Goal: Ask a question

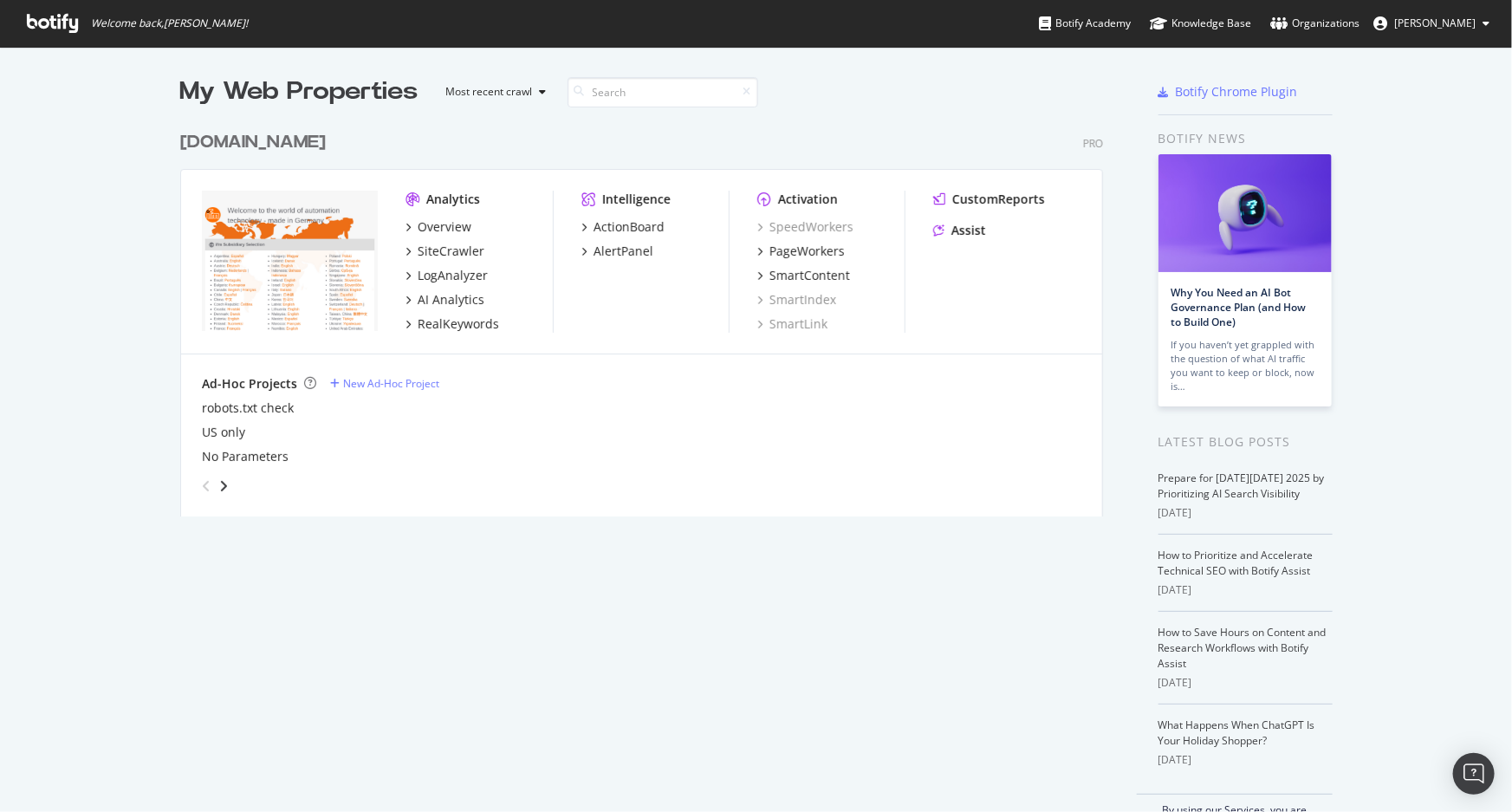
scroll to position [800, 1489]
click at [979, 225] on div "Assist" at bounding box center [1007, 230] width 148 height 17
click at [978, 225] on div "Assist" at bounding box center [968, 230] width 35 height 17
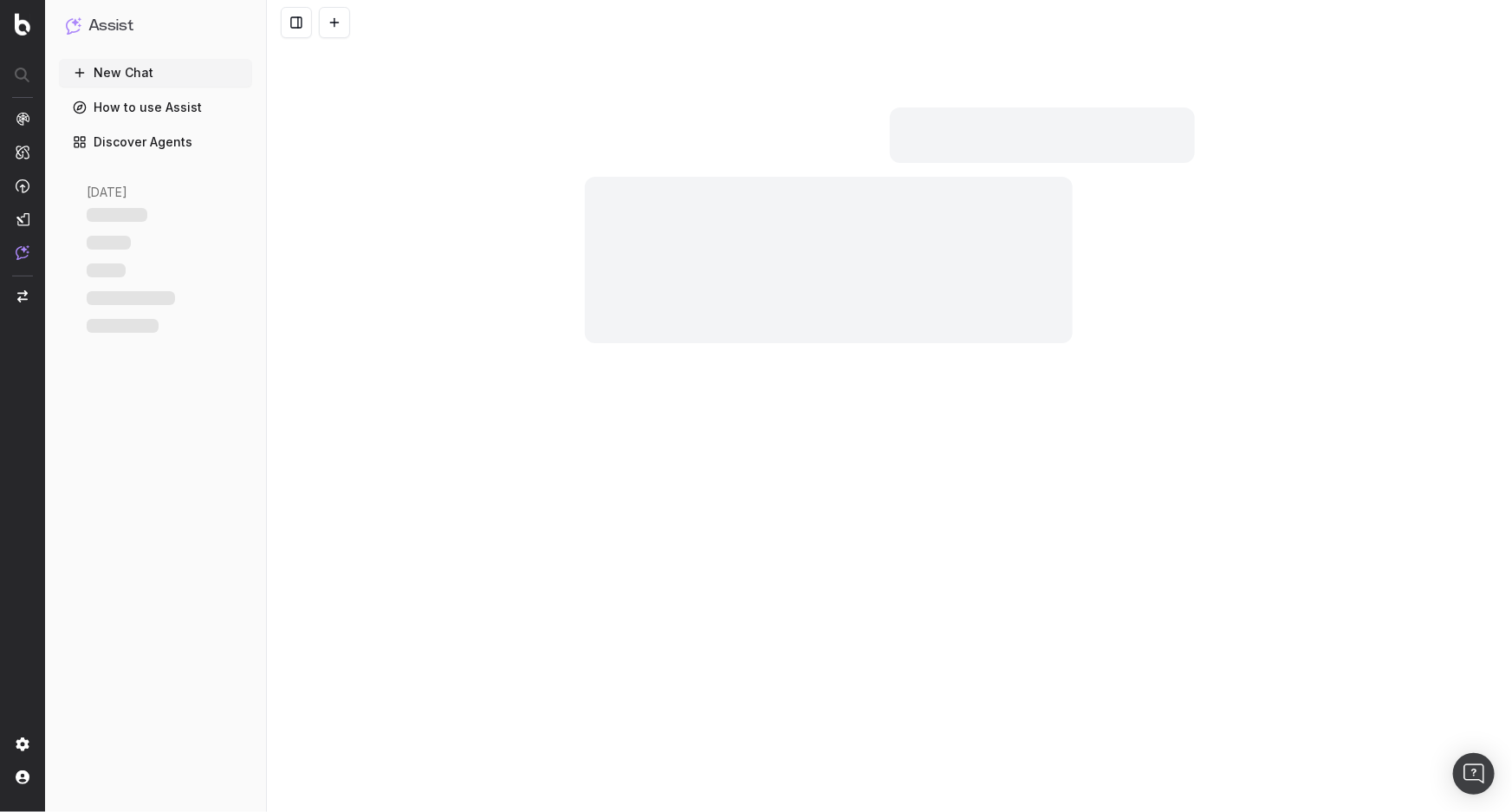
click at [147, 69] on button "New Chat" at bounding box center [156, 73] width 193 height 28
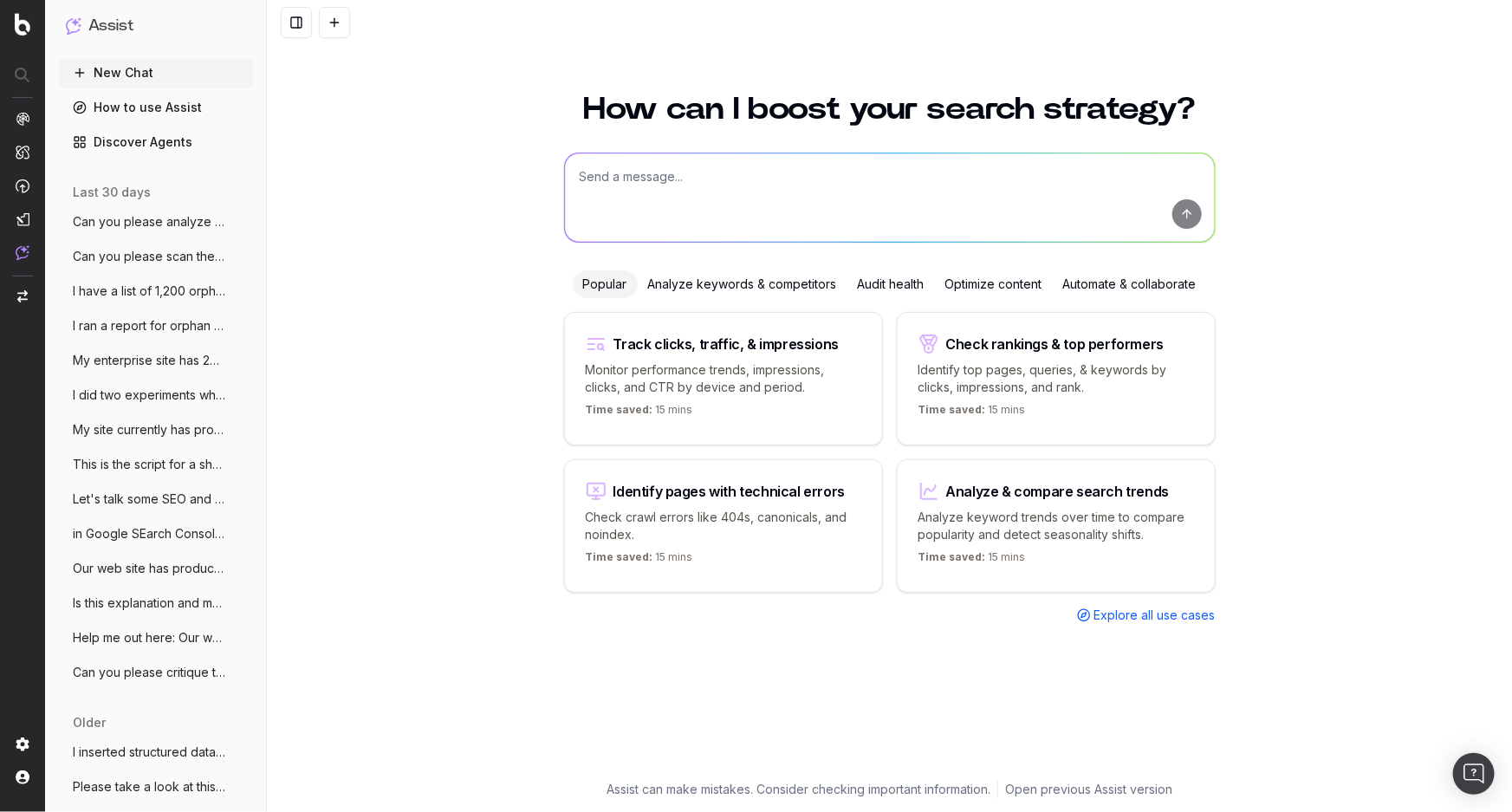
click at [946, 190] on textarea at bounding box center [889, 197] width 649 height 89
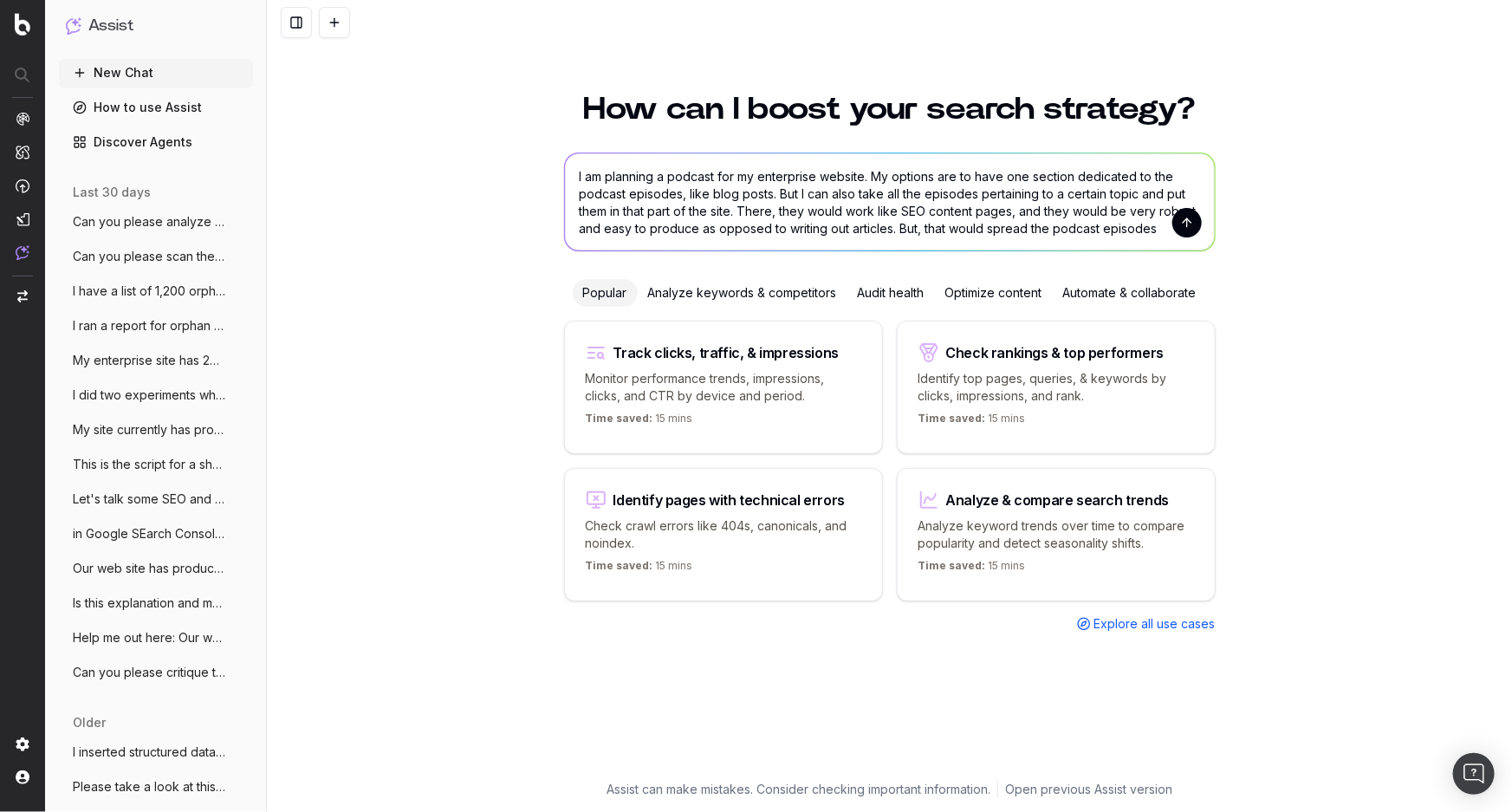
click at [734, 216] on textarea "I am planning a podcast for my enterprise website. My options are to have one s…" at bounding box center [889, 202] width 649 height 97
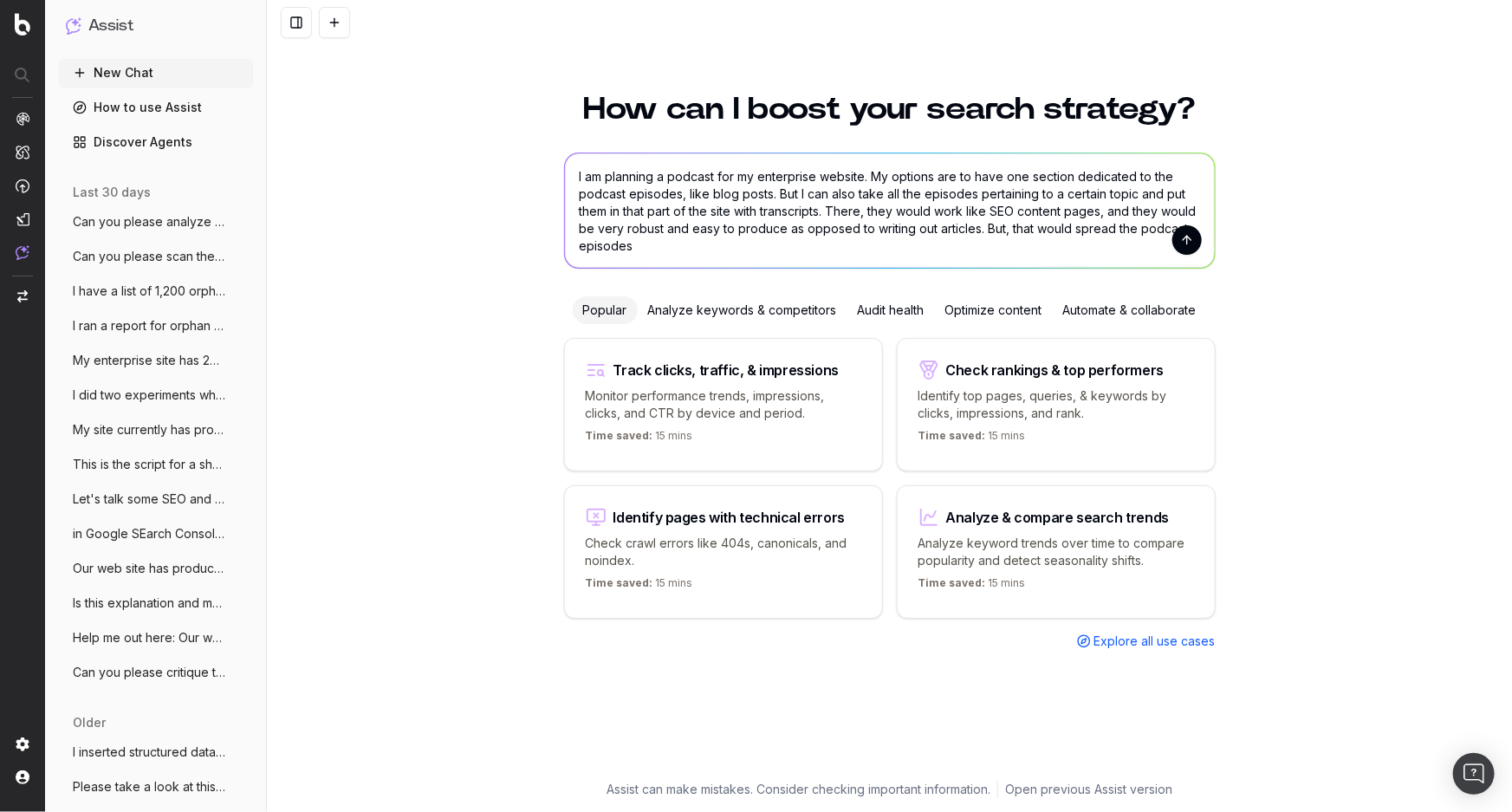
click at [683, 195] on textarea "I am planning a podcast for my enterprise website. My options are to have one s…" at bounding box center [889, 211] width 649 height 115
click at [778, 239] on textarea "I am planning a podcast for my enterprise website. My options are to have one s…" at bounding box center [889, 211] width 649 height 115
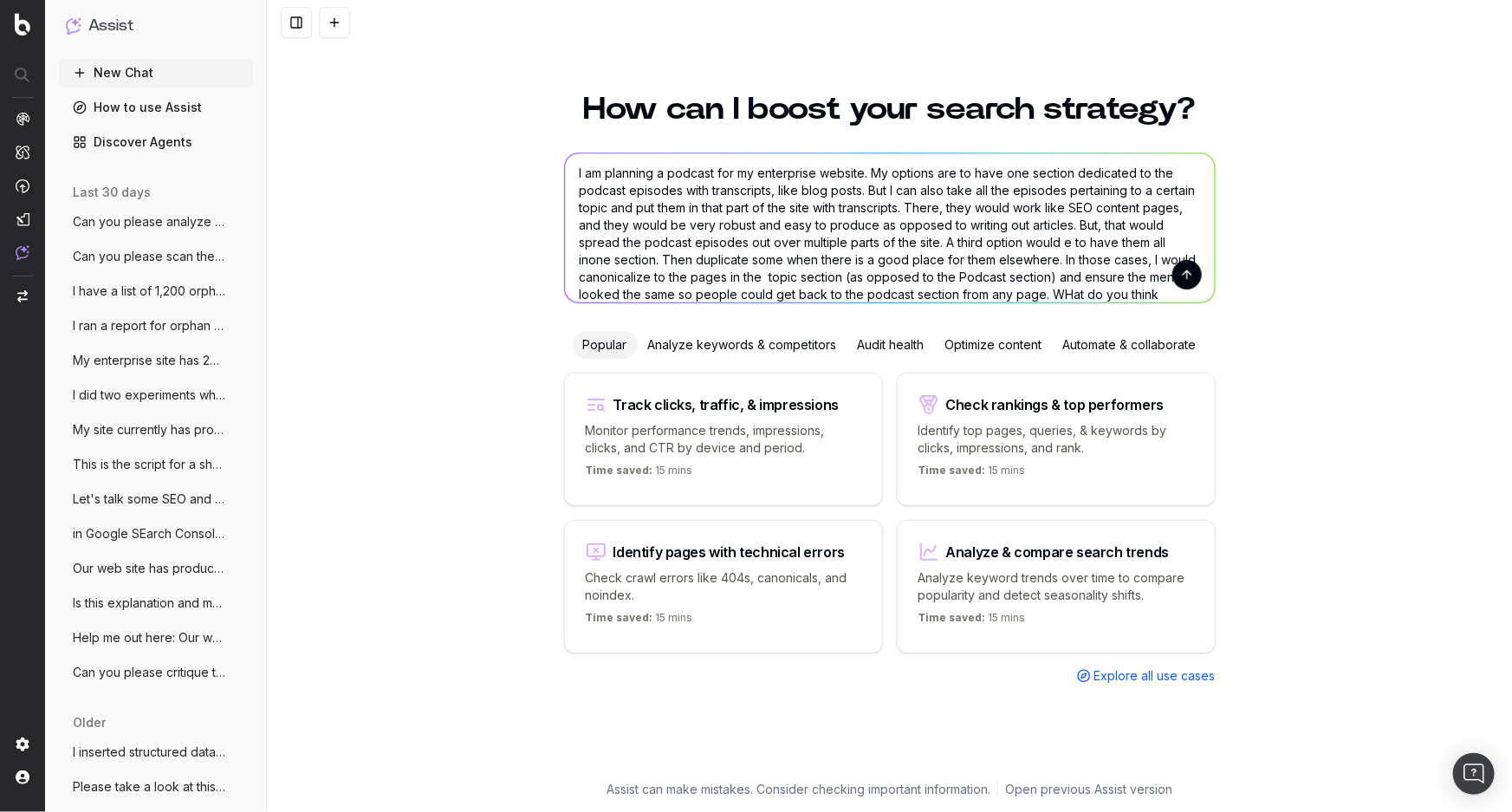
scroll to position [21, 0]
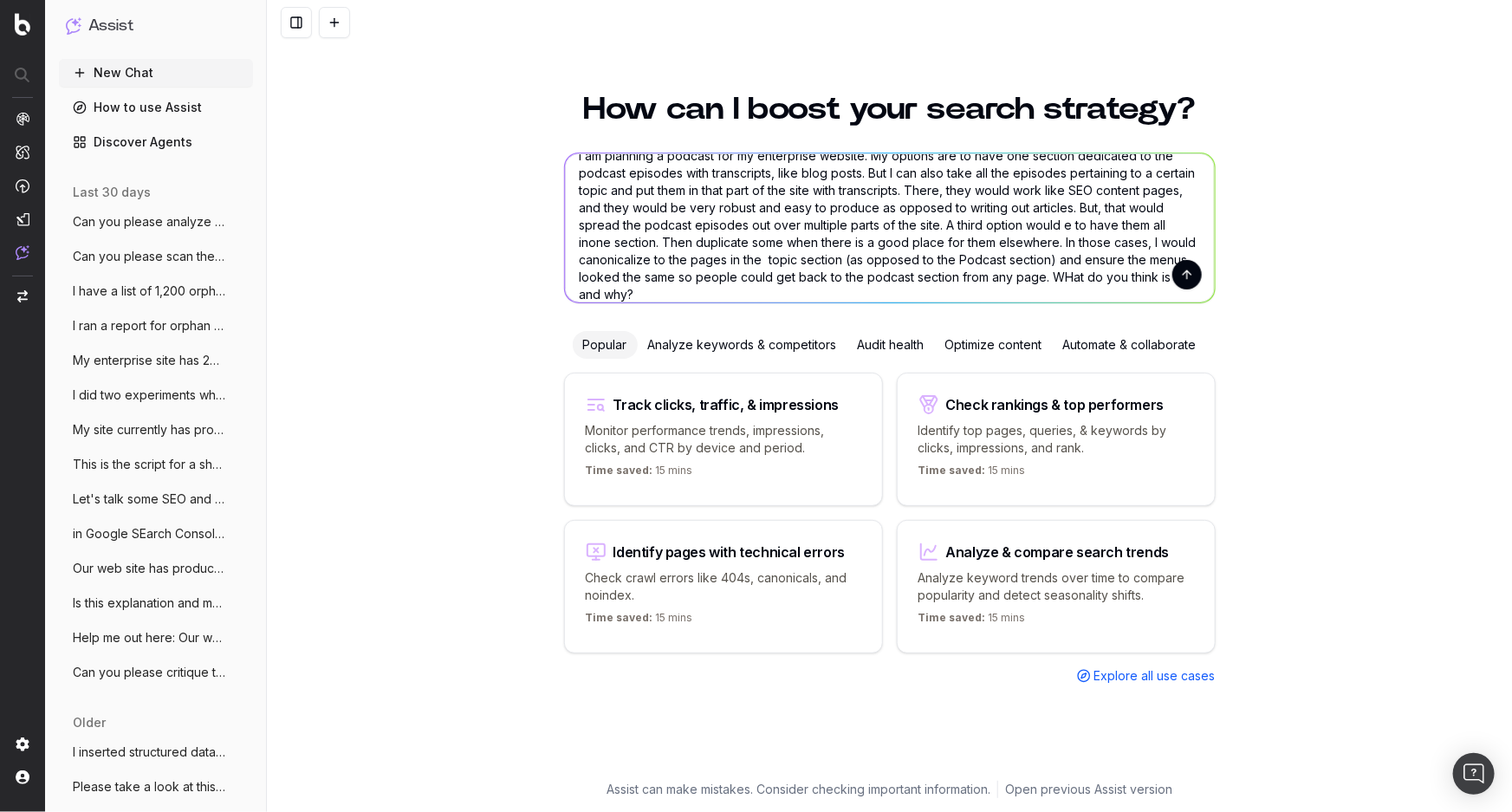
type textarea "I am planning a podcast for my enterprise website. My options are to have one s…"
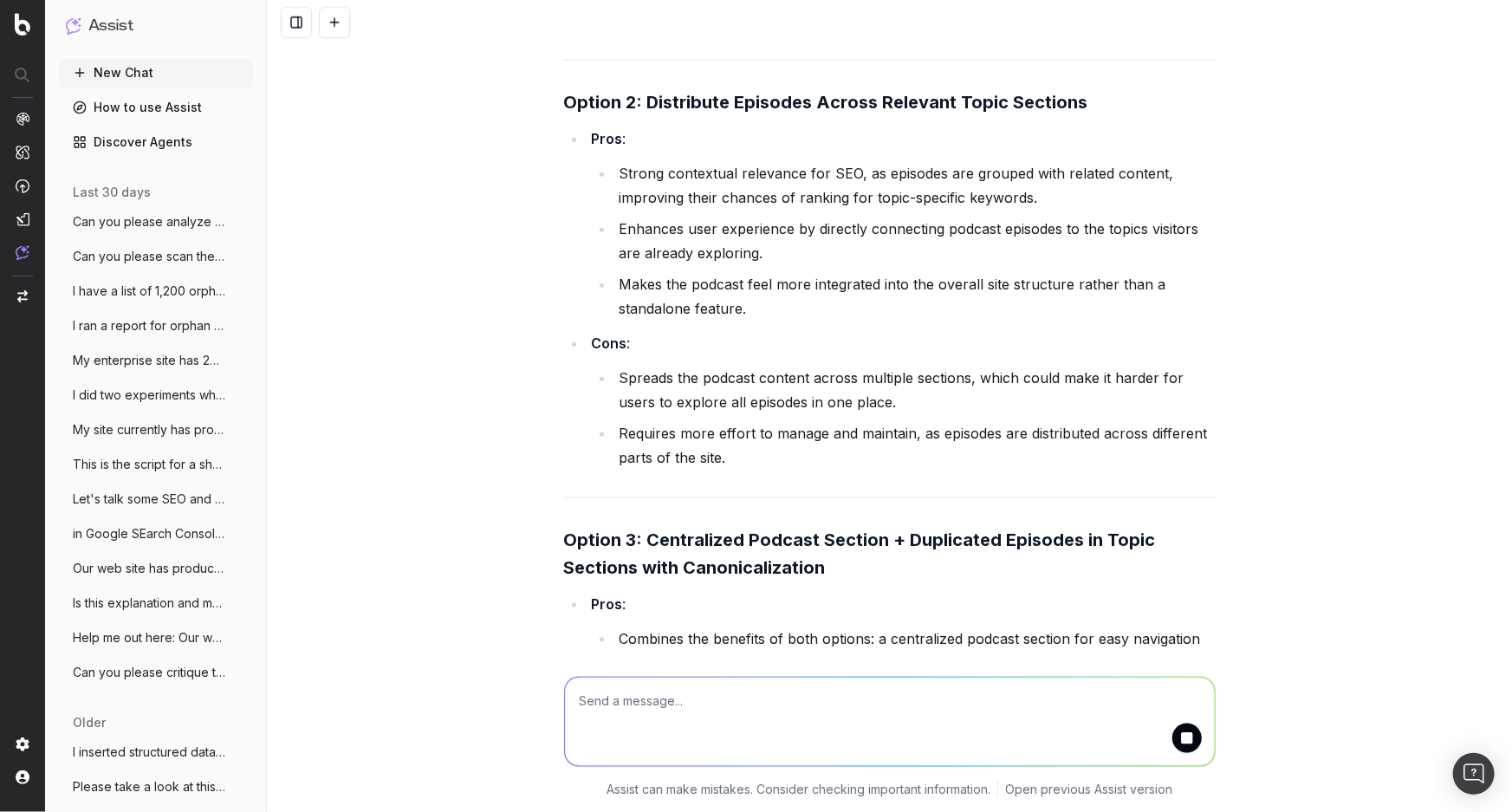
scroll to position [772, 0]
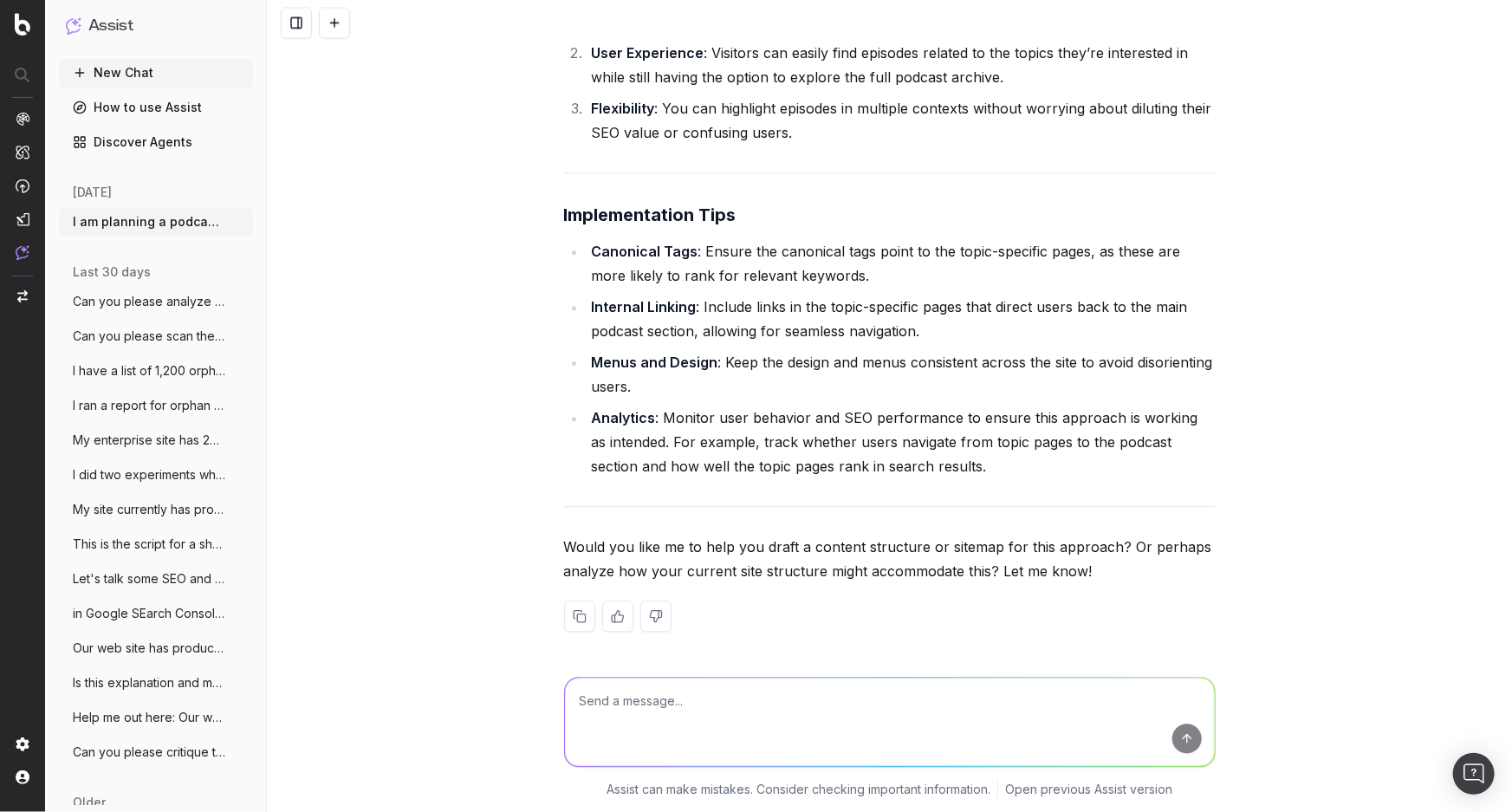
scroll to position [1926, 0]
click at [736, 720] on textarea at bounding box center [889, 721] width 649 height 89
type textarea "yes please draft a content structure or site map"
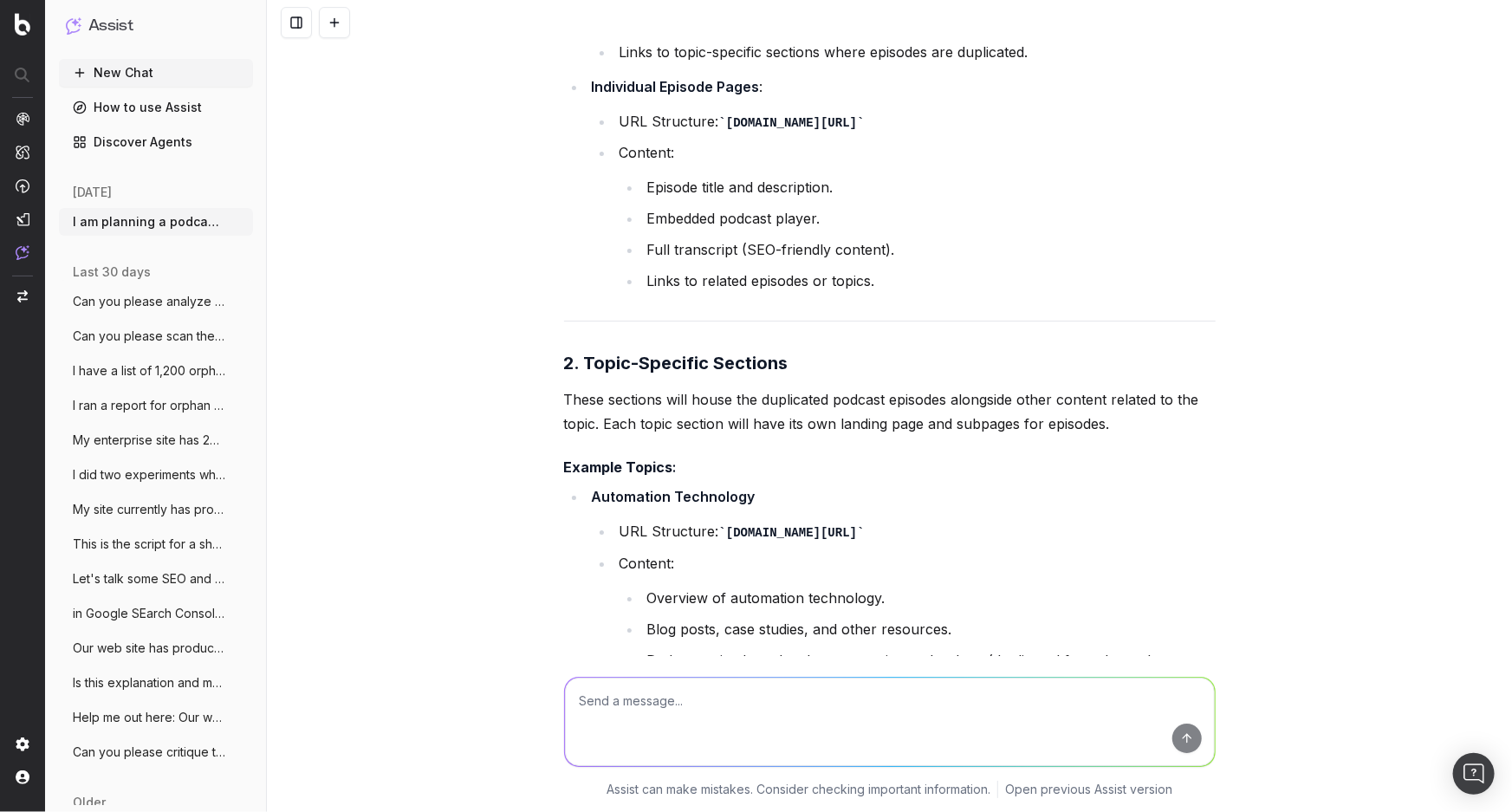
scroll to position [2699, 0]
